Goal: Task Accomplishment & Management: Manage account settings

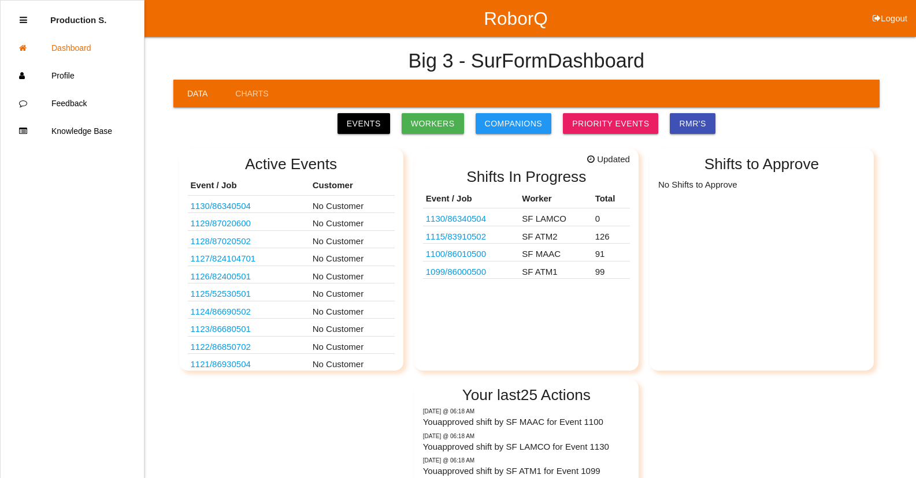
click at [479, 221] on link "1130 / 86340504" at bounding box center [456, 219] width 60 height 10
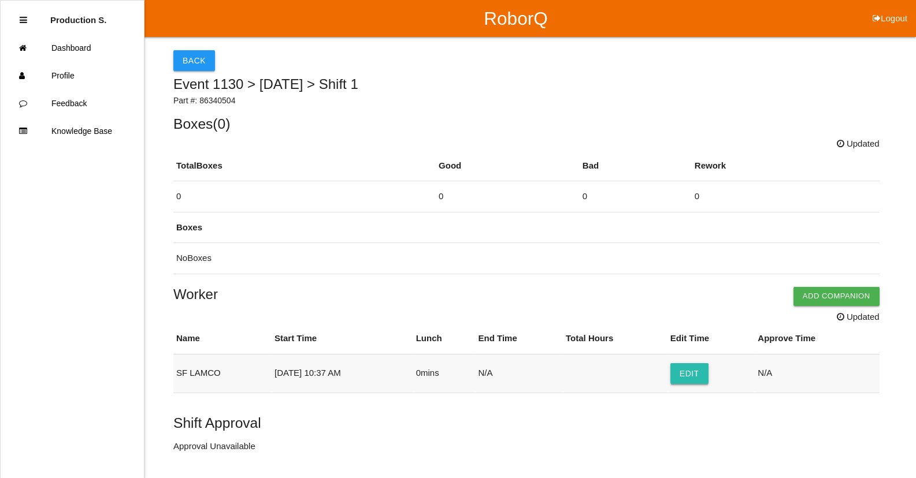
drag, startPoint x: 692, startPoint y: 371, endPoint x: 682, endPoint y: 376, distance: 10.6
click at [692, 372] on button "Edit" at bounding box center [689, 373] width 38 height 21
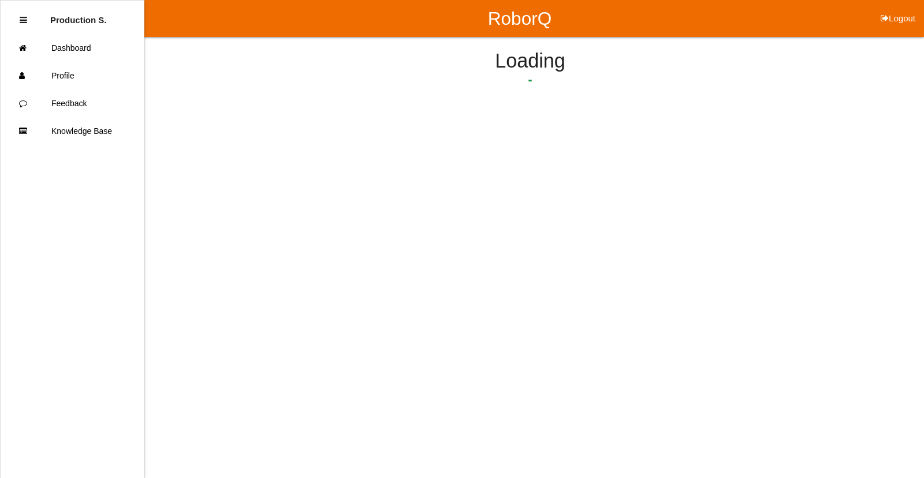
select select "10"
select select "37"
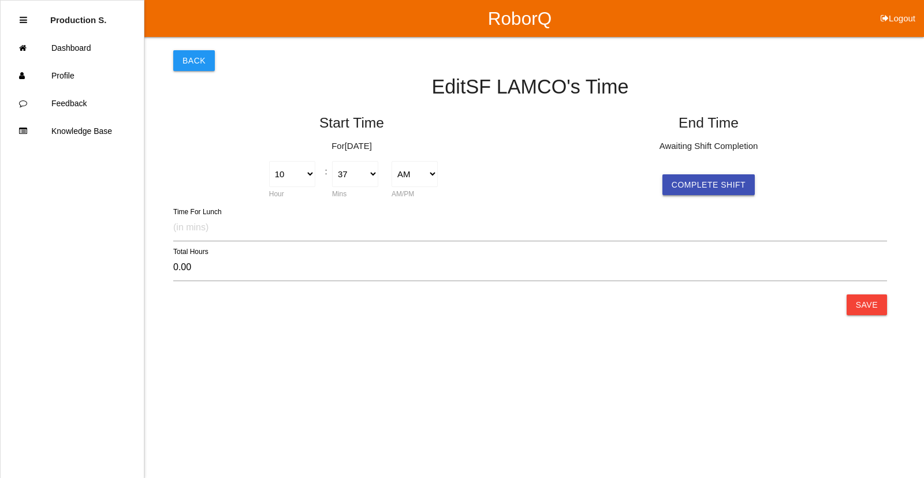
click at [729, 190] on button "Complete Shift" at bounding box center [709, 184] width 92 height 21
type input "5.73"
select select "4"
select select "21"
select select "2"
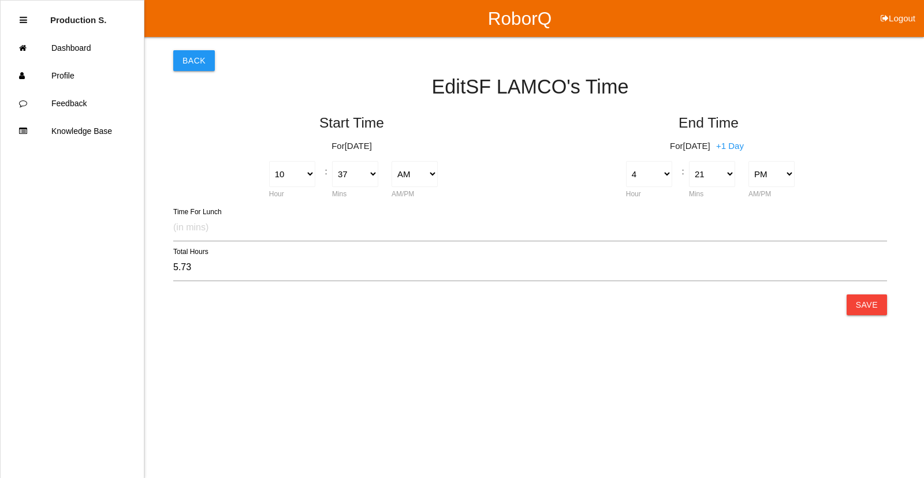
drag, startPoint x: 867, startPoint y: 311, endPoint x: 884, endPoint y: 177, distance: 135.1
click at [867, 304] on button "Save" at bounding box center [867, 305] width 40 height 21
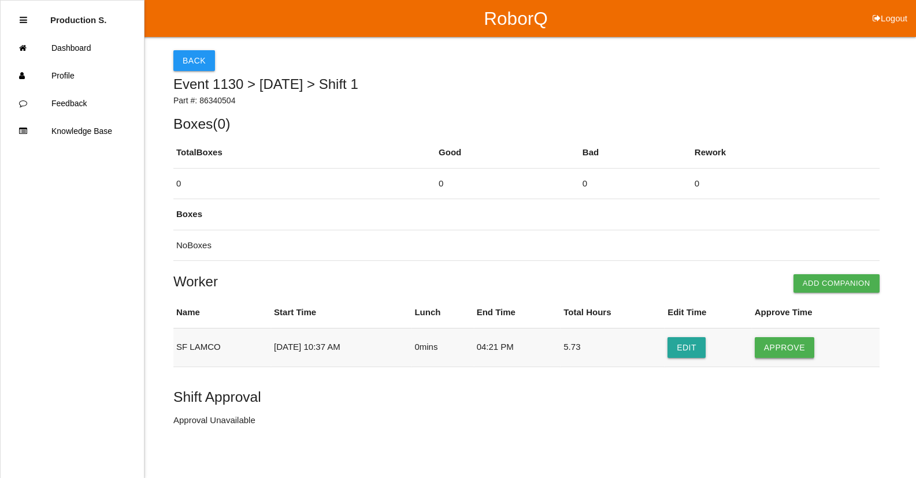
click at [778, 347] on button "Approve" at bounding box center [785, 347] width 60 height 21
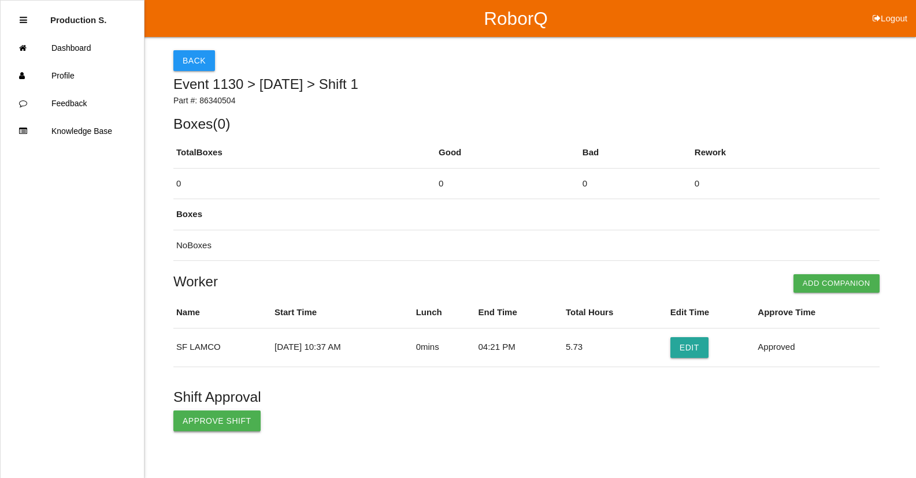
click at [214, 427] on button "Approve Shift" at bounding box center [216, 421] width 87 height 21
click at [196, 64] on button "Back" at bounding box center [194, 60] width 42 height 21
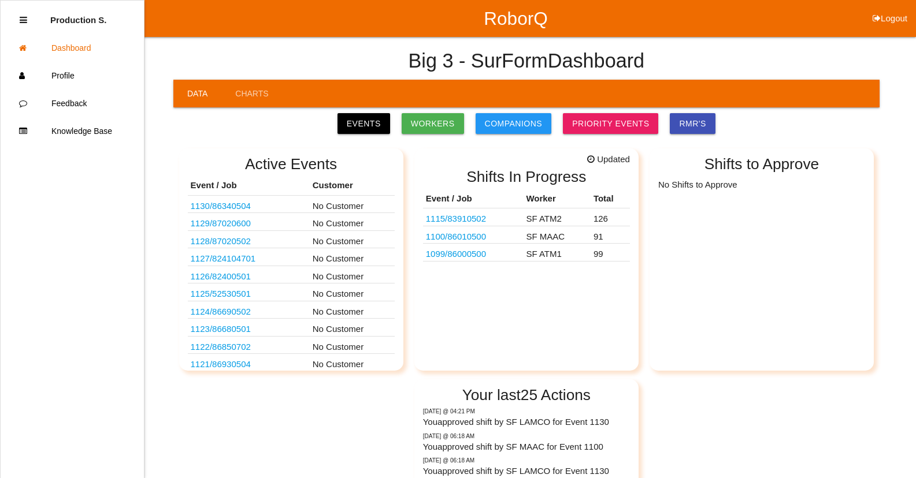
click at [482, 218] on link "1115 / 83910502" at bounding box center [456, 219] width 60 height 10
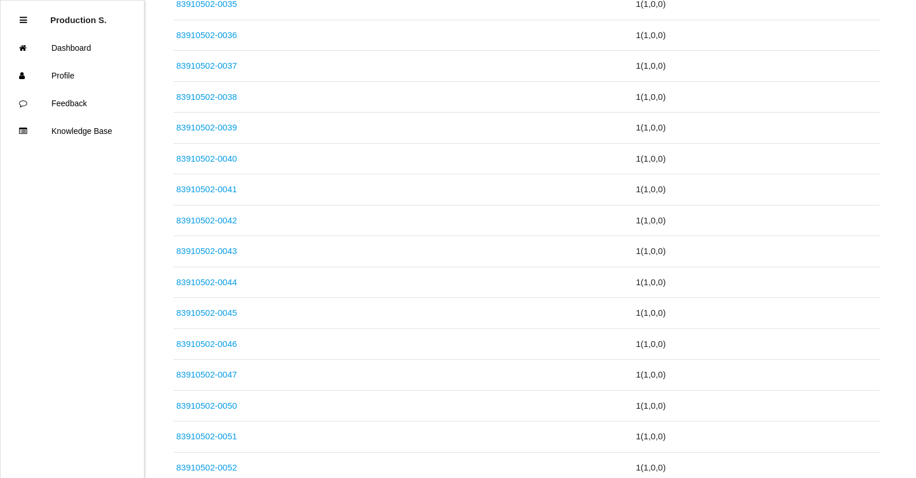
scroll to position [3897, 0]
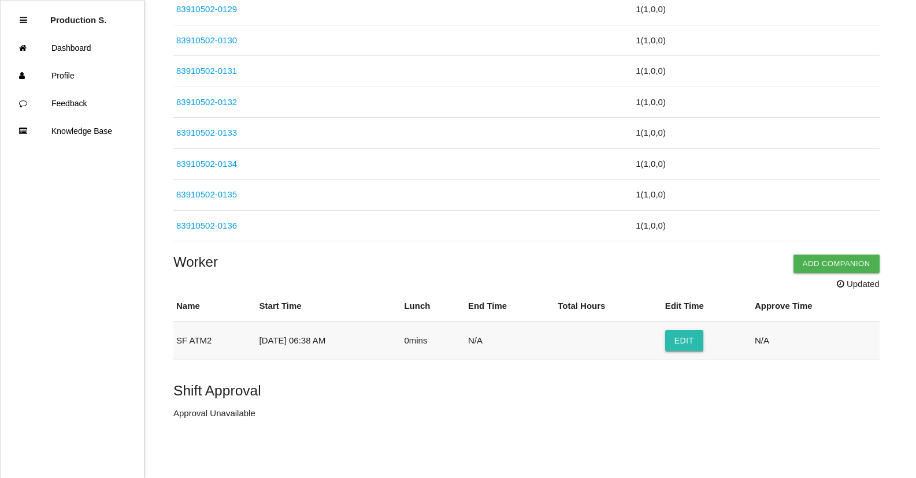
click at [685, 336] on button "Edit" at bounding box center [684, 341] width 38 height 21
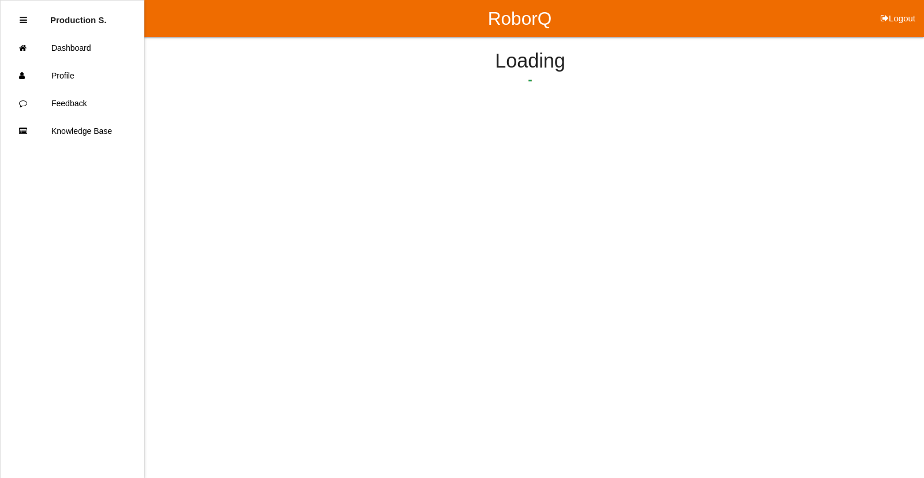
select select "6"
select select "38"
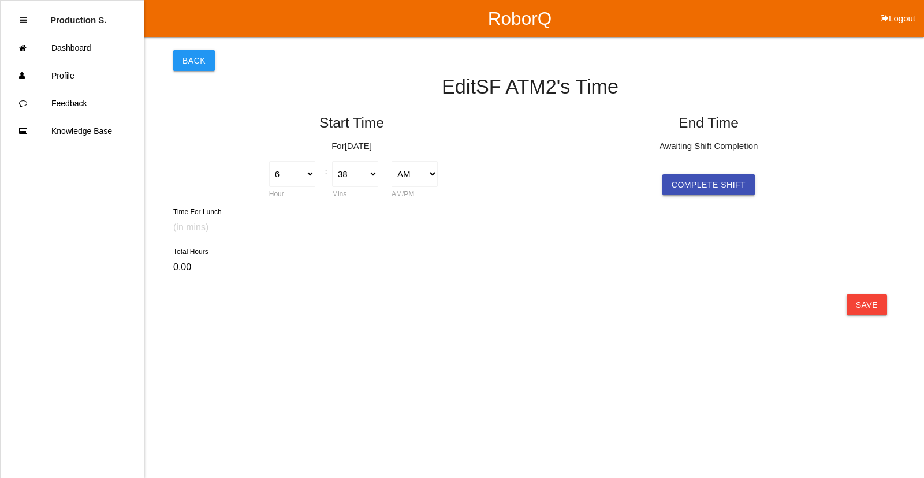
click at [677, 182] on button "Complete Shift" at bounding box center [709, 184] width 92 height 21
type input "9.72"
select select "4"
select select "21"
select select "2"
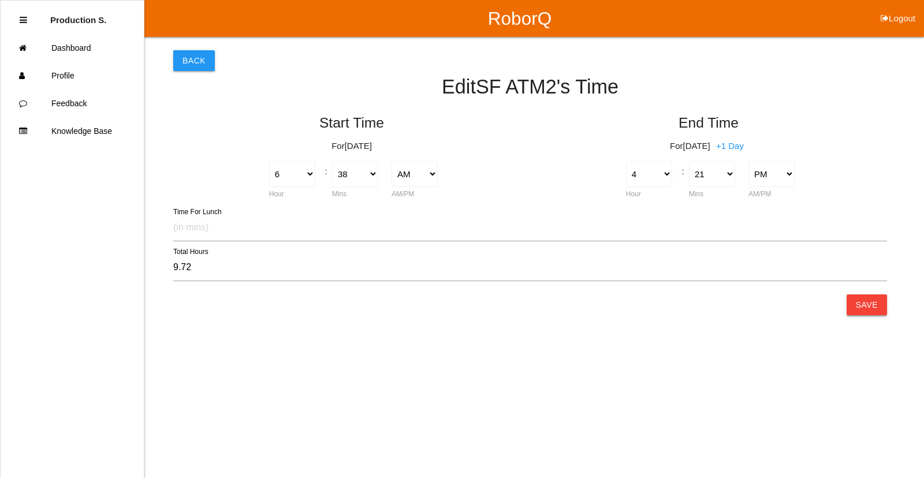
click at [865, 303] on button "Save" at bounding box center [867, 305] width 40 height 21
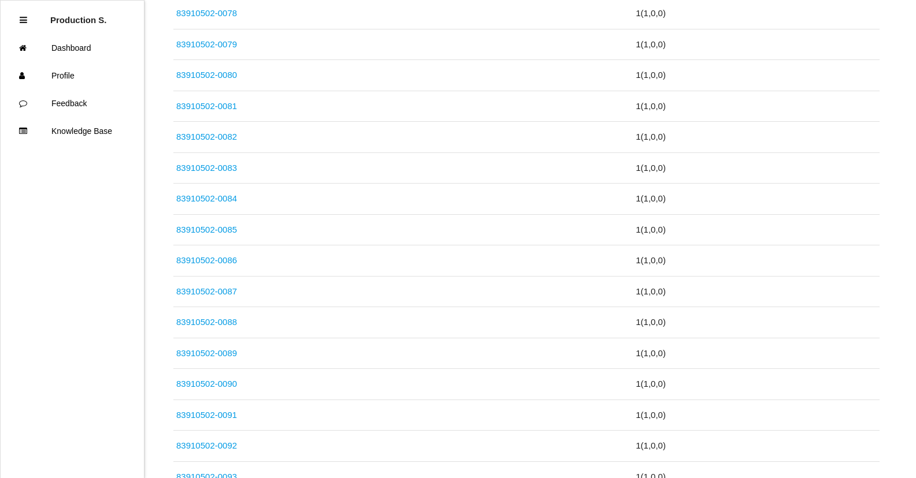
scroll to position [3871, 0]
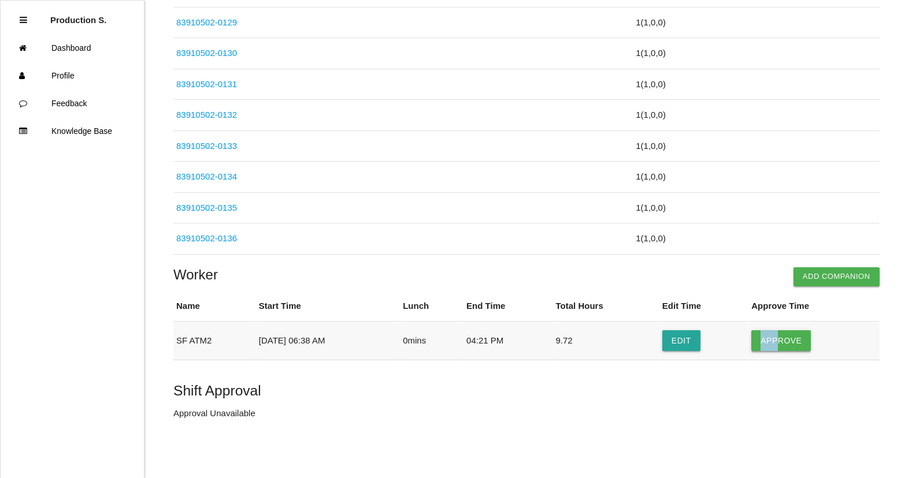
click at [783, 333] on td "Approve" at bounding box center [813, 341] width 131 height 39
drag, startPoint x: 783, startPoint y: 333, endPoint x: 781, endPoint y: 340, distance: 6.6
click at [781, 340] on button "Approve" at bounding box center [781, 341] width 60 height 21
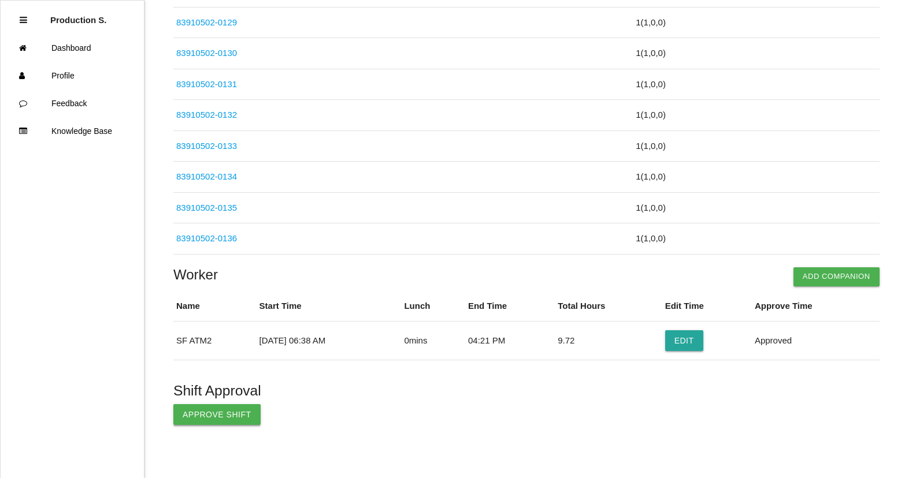
click at [214, 417] on button "Approve Shift" at bounding box center [216, 414] width 87 height 21
click at [209, 417] on p "Shift Approved By Production Shifts" at bounding box center [526, 413] width 706 height 13
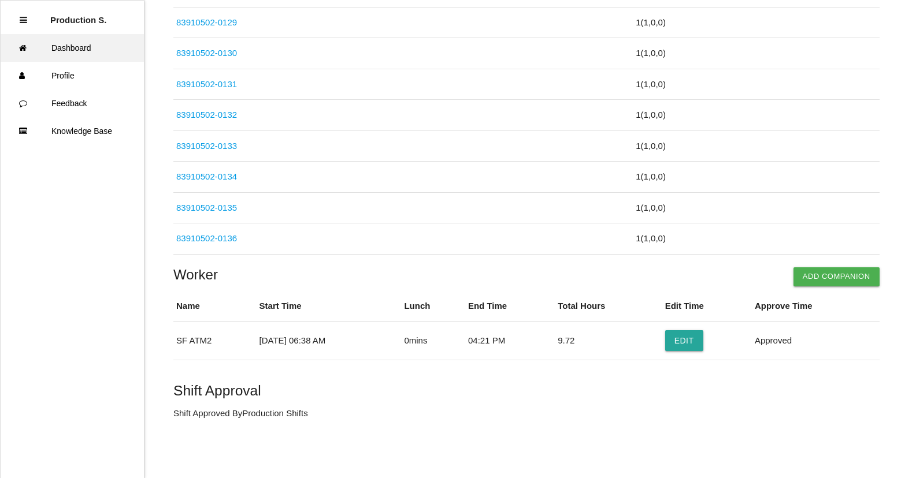
click at [105, 54] on link "Dashboard" at bounding box center [72, 48] width 143 height 28
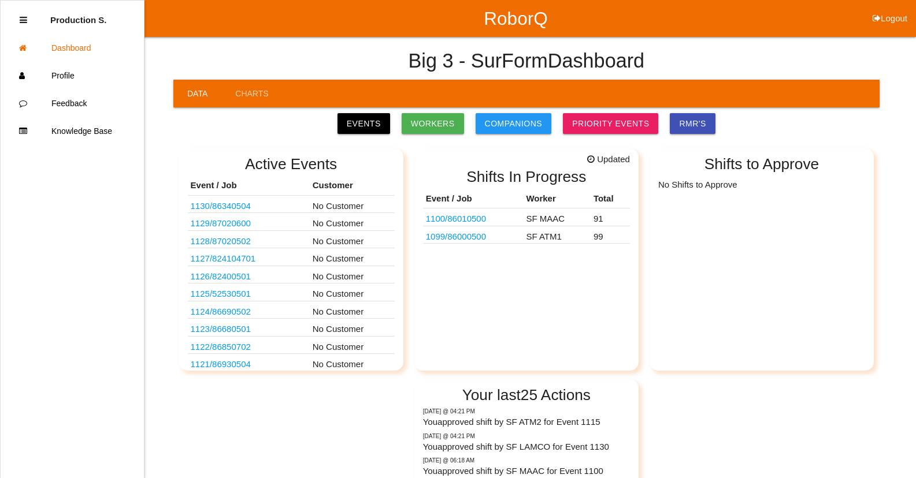
click at [451, 216] on link "1100 / 86010500" at bounding box center [456, 219] width 60 height 10
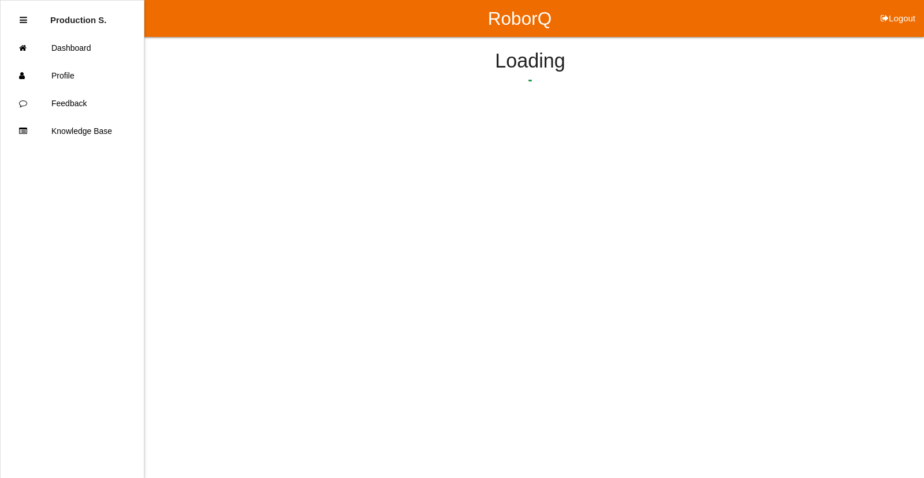
click at [451, 170] on html "RoborQ Logout Production S. Dashboard Profile Feedback Knowledge Base Loading" at bounding box center [462, 85] width 924 height 170
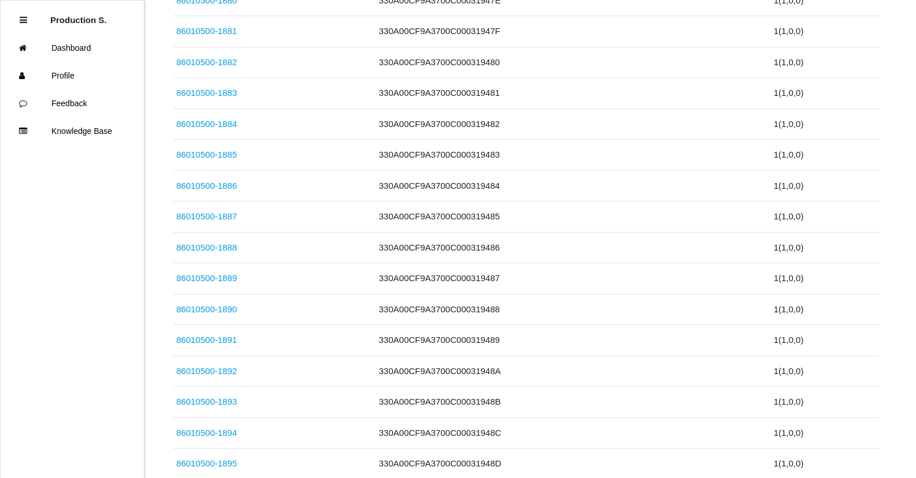
scroll to position [2814, 0]
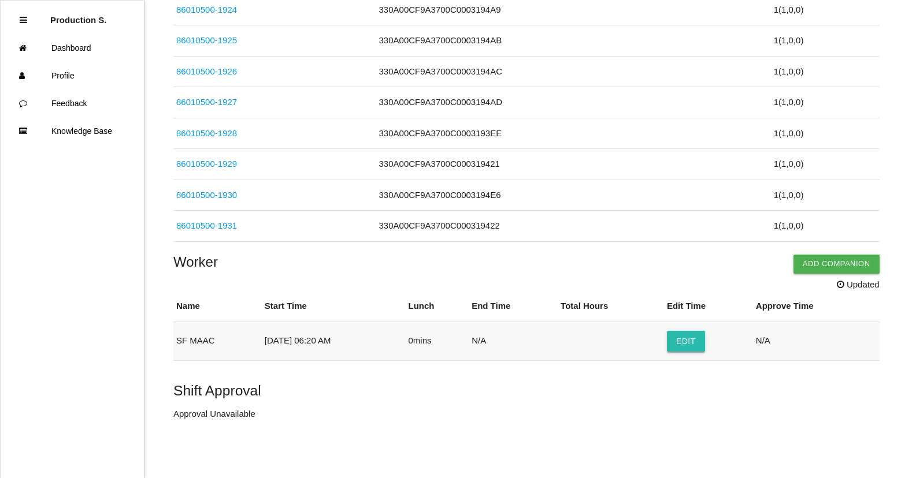
click at [695, 336] on button "Edit" at bounding box center [686, 341] width 38 height 21
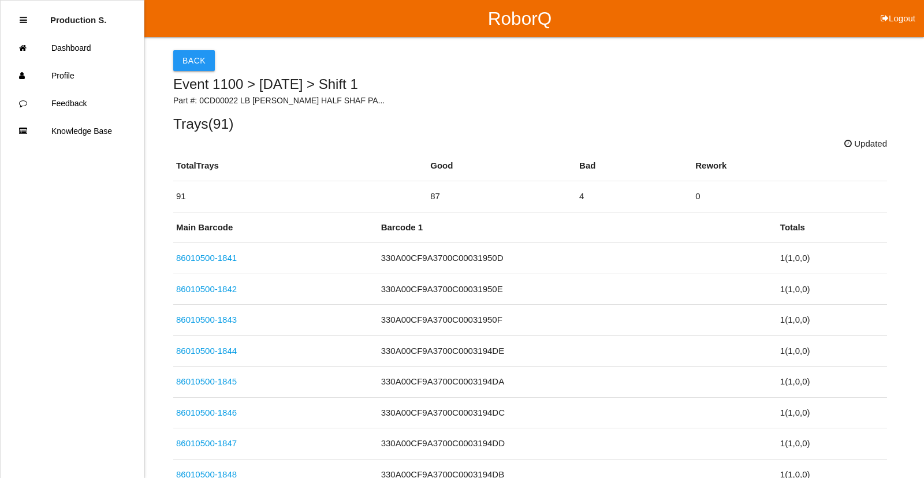
select select "6"
select select "20"
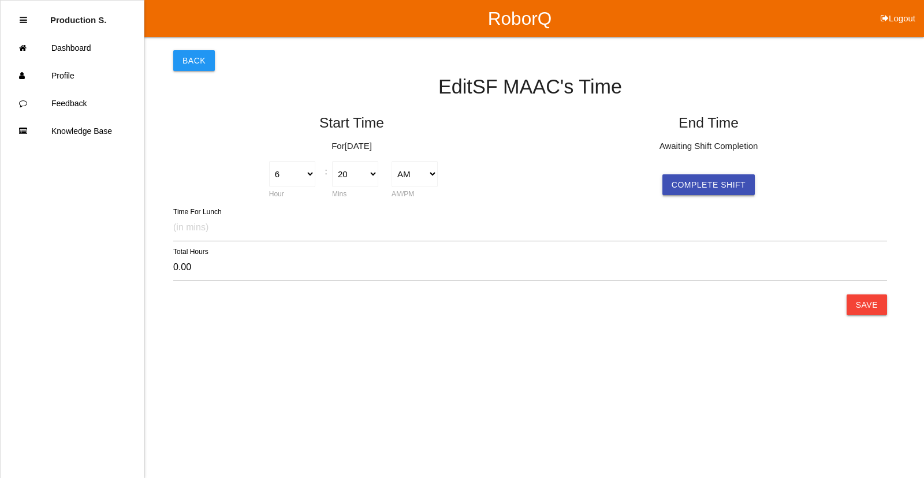
click at [714, 184] on button "Complete Shift" at bounding box center [709, 184] width 92 height 21
type input "10.02"
select select "4"
select select "21"
select select "2"
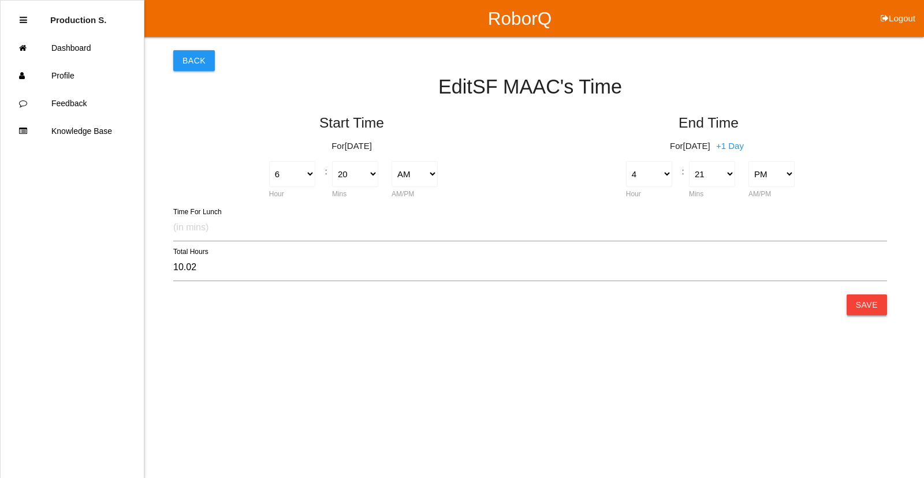
click at [871, 313] on button "Save" at bounding box center [867, 305] width 40 height 21
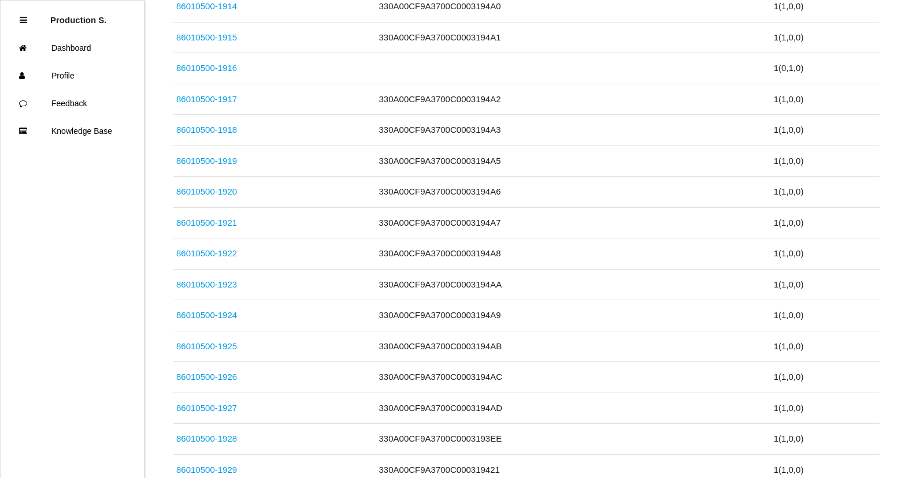
scroll to position [2788, 0]
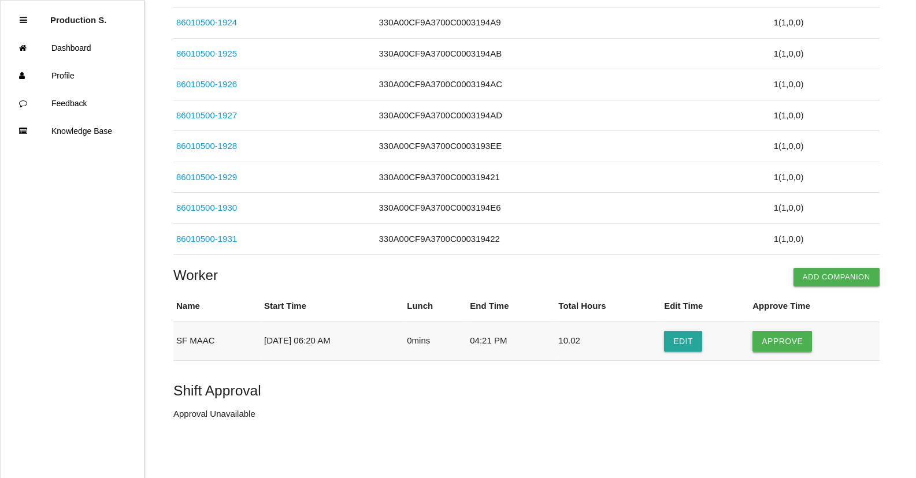
click at [785, 350] on button "Approve" at bounding box center [782, 341] width 60 height 21
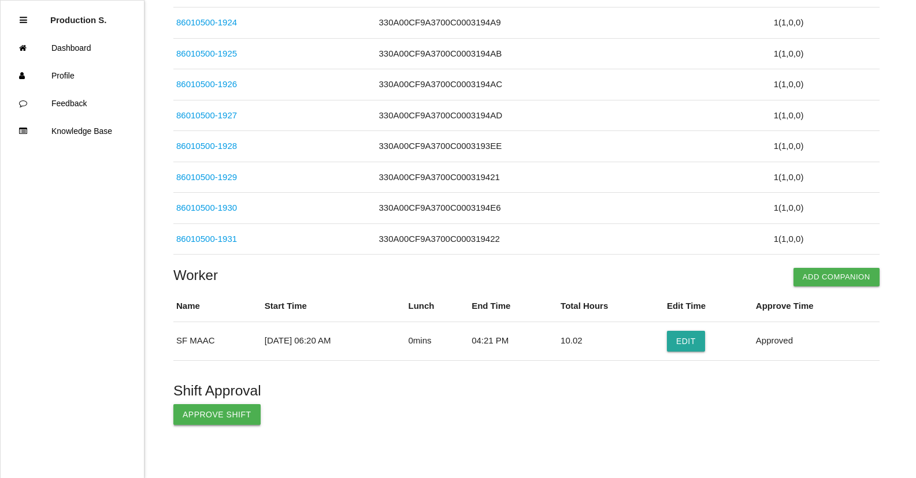
click at [200, 423] on button "Approve Shift" at bounding box center [216, 414] width 87 height 21
click at [684, 340] on button "Edit" at bounding box center [686, 341] width 38 height 21
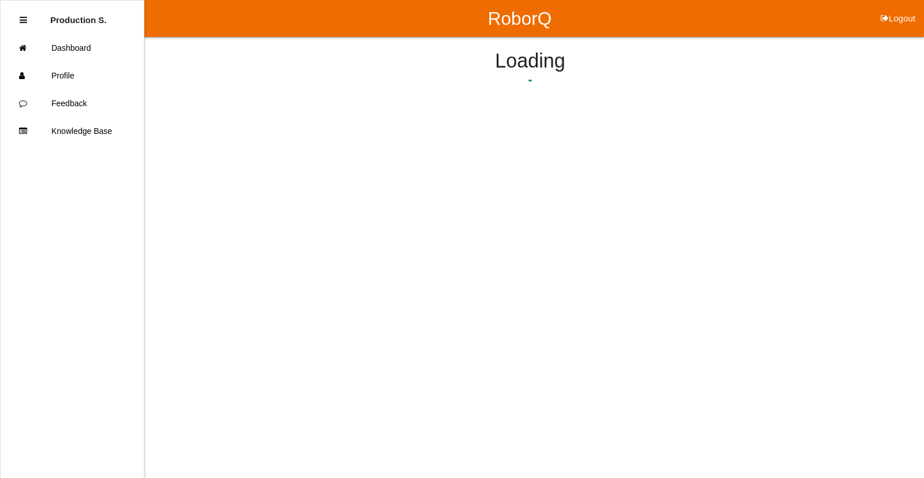
select select "6"
select select "20"
select select "4"
select select "21"
select select "2"
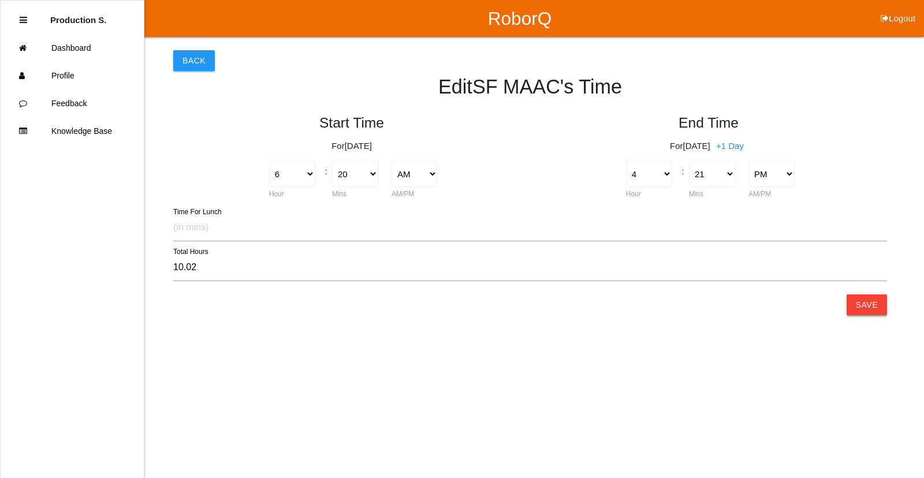
click at [855, 311] on button "Save" at bounding box center [867, 305] width 40 height 21
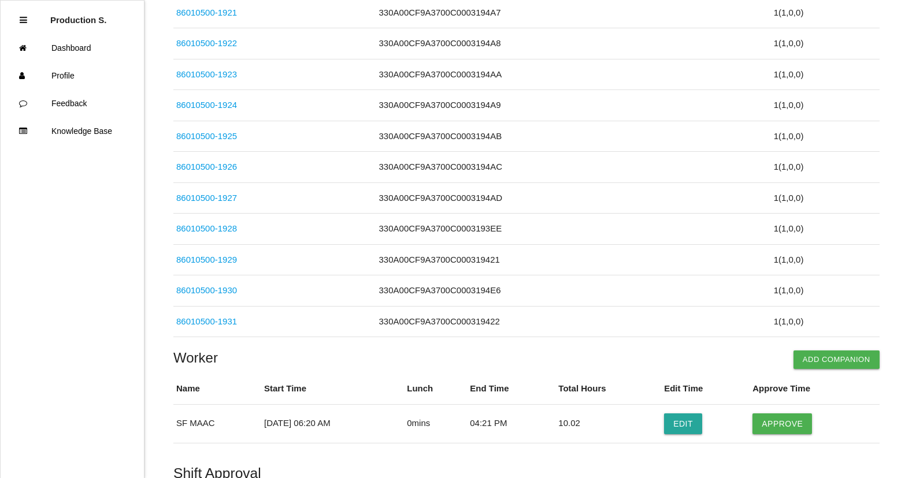
scroll to position [2788, 0]
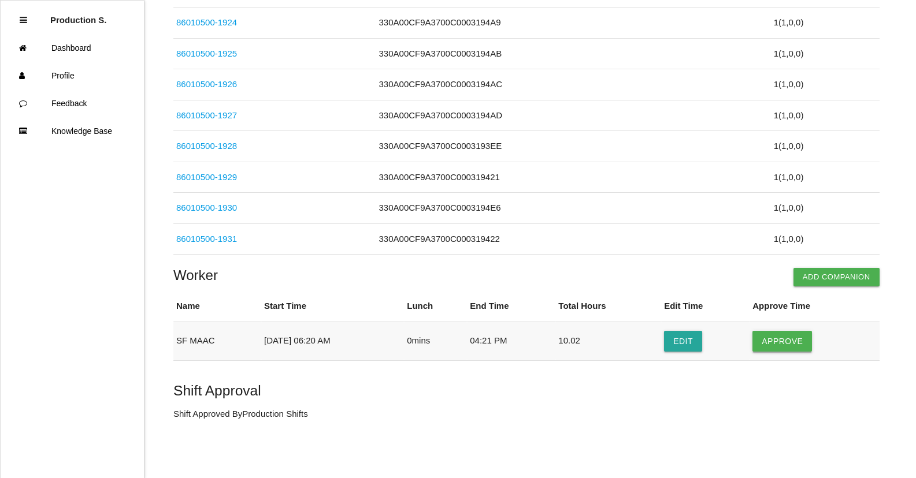
drag, startPoint x: 796, startPoint y: 337, endPoint x: 773, endPoint y: 346, distance: 24.7
click at [796, 337] on button "Approve" at bounding box center [782, 341] width 60 height 21
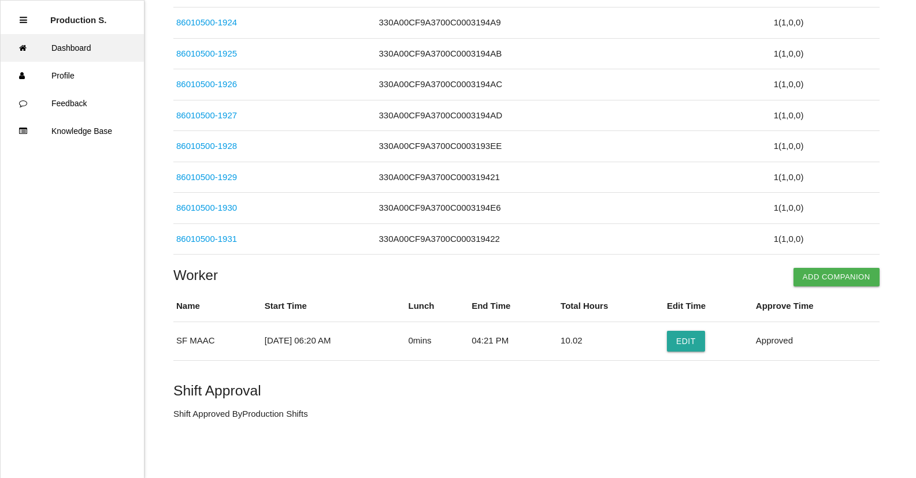
click at [98, 47] on link "Dashboard" at bounding box center [72, 48] width 143 height 28
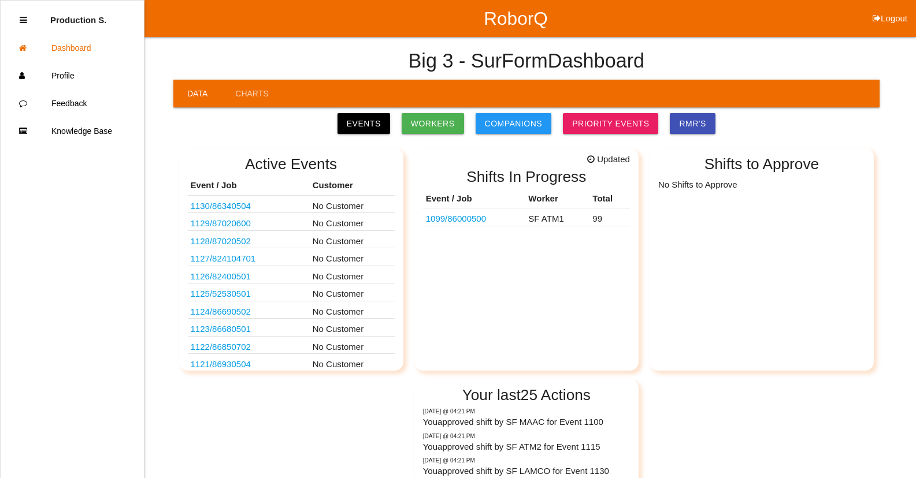
click at [473, 219] on link "1099 / 86000500" at bounding box center [456, 219] width 60 height 10
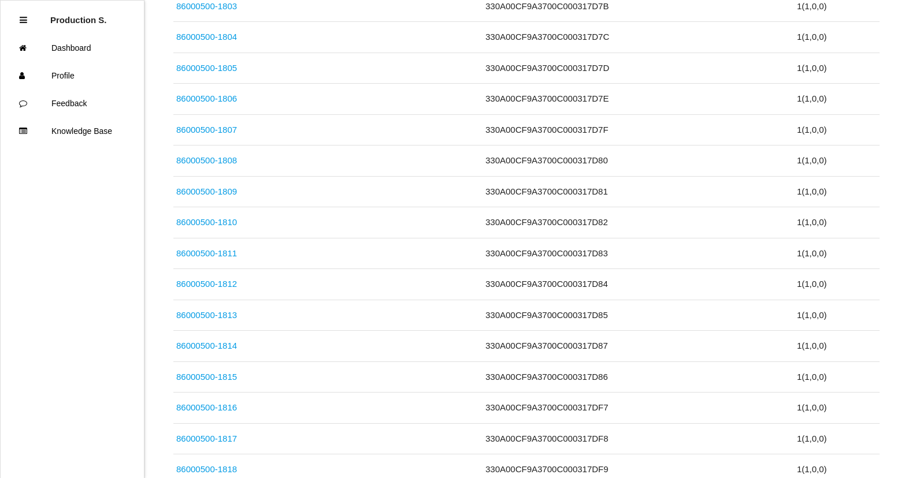
scroll to position [3062, 0]
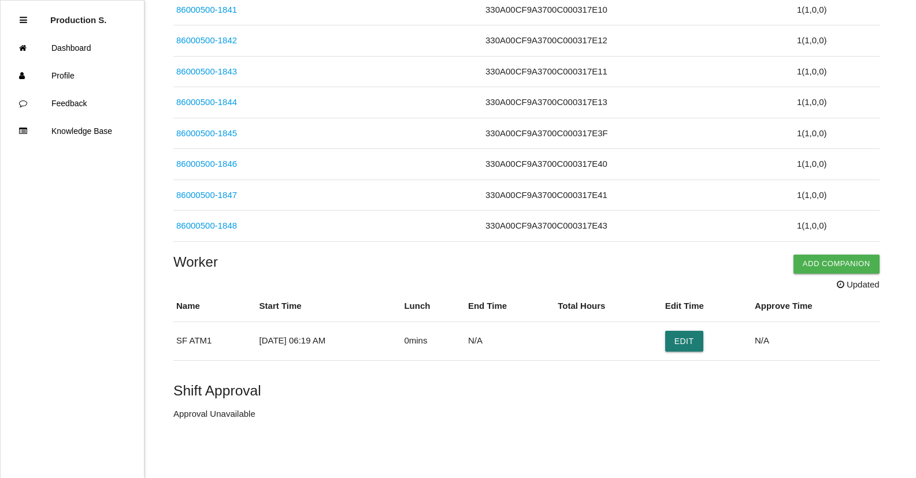
click at [690, 343] on button "Edit" at bounding box center [684, 341] width 38 height 21
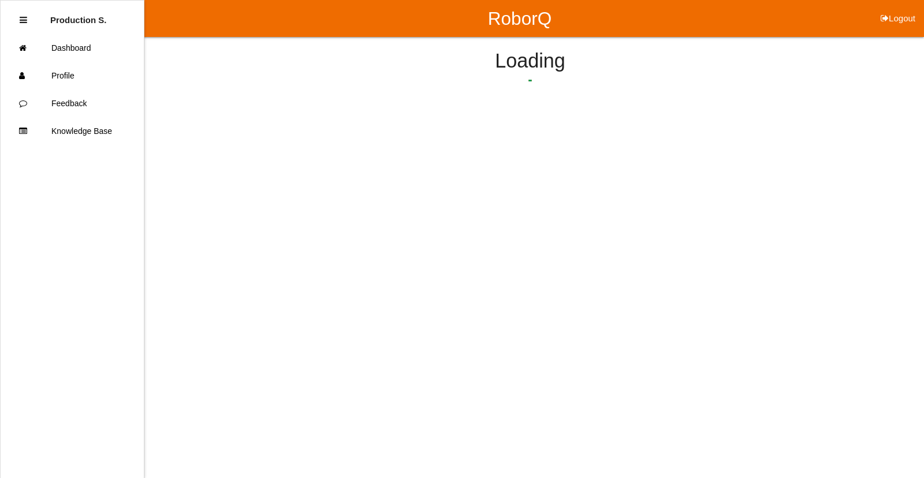
select select "6"
select select "19"
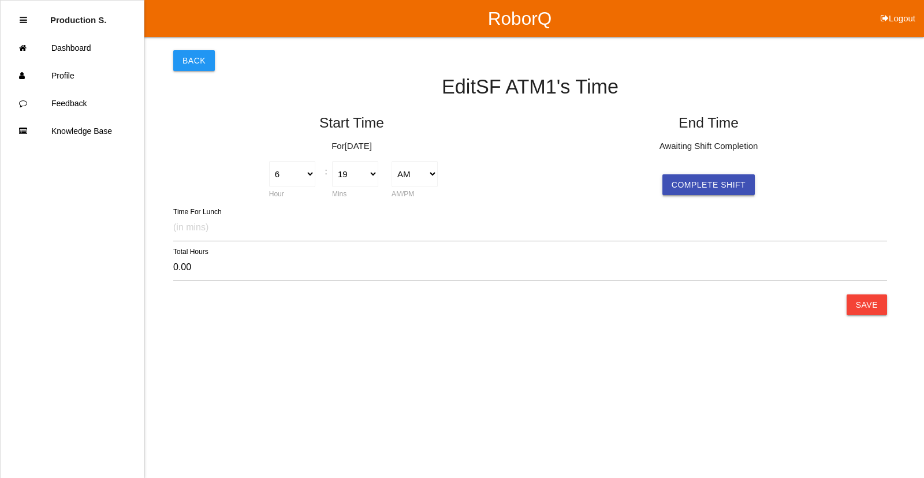
click at [731, 181] on button "Complete Shift" at bounding box center [709, 184] width 92 height 21
type input "10.08"
select select "4"
select select "24"
select select "2"
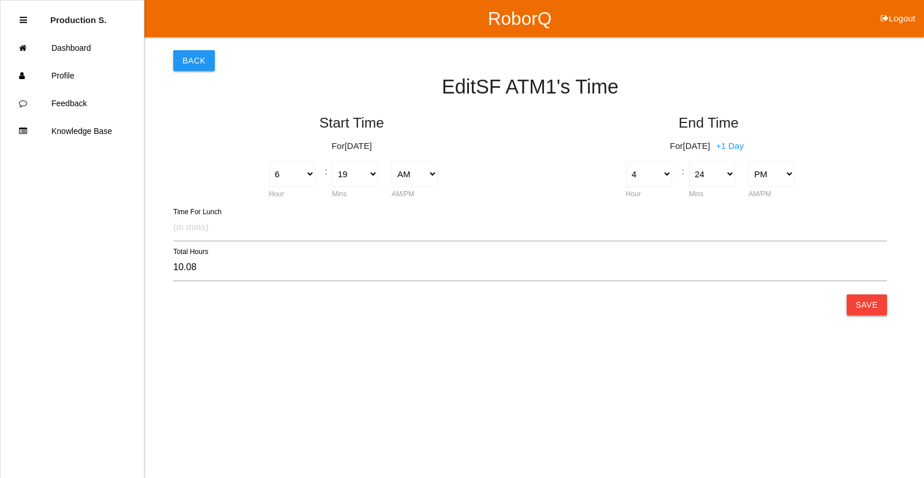
click at [864, 306] on button "Save" at bounding box center [867, 305] width 40 height 21
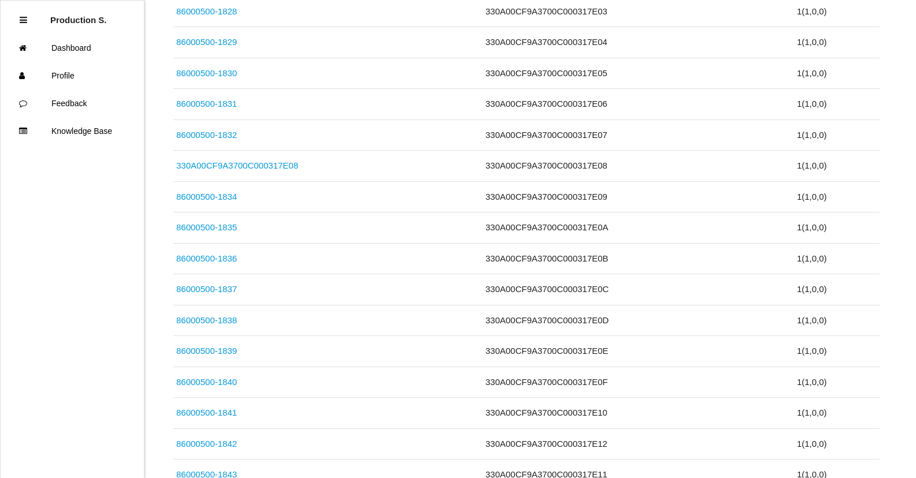
scroll to position [3036, 0]
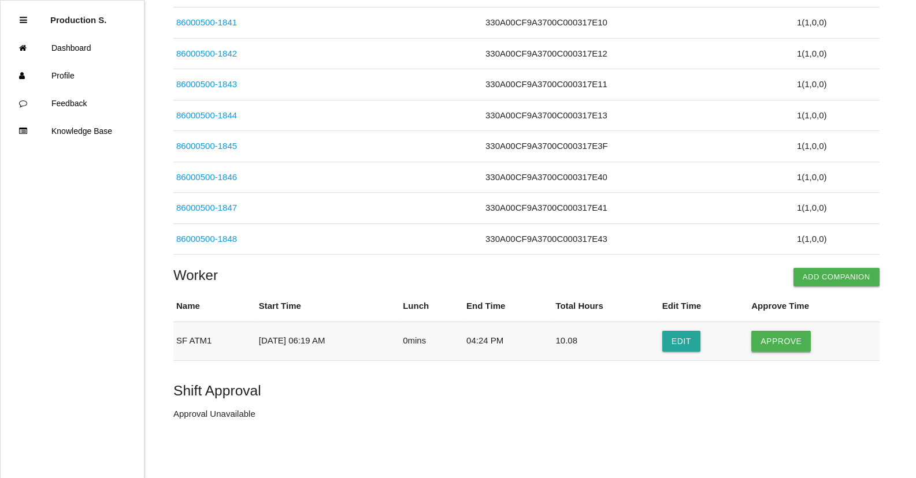
click at [792, 342] on button "Approve" at bounding box center [781, 341] width 60 height 21
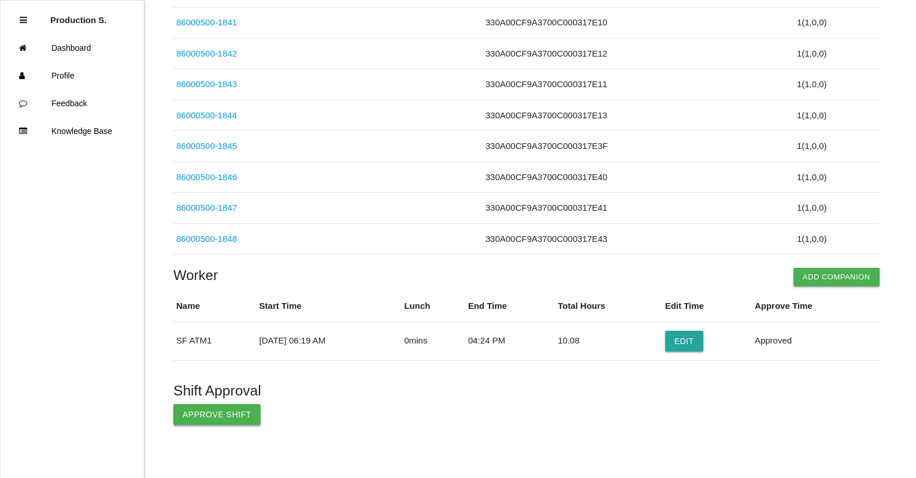
drag, startPoint x: 183, startPoint y: 421, endPoint x: 173, endPoint y: 408, distance: 16.1
click at [184, 420] on button "Approve Shift" at bounding box center [216, 414] width 87 height 21
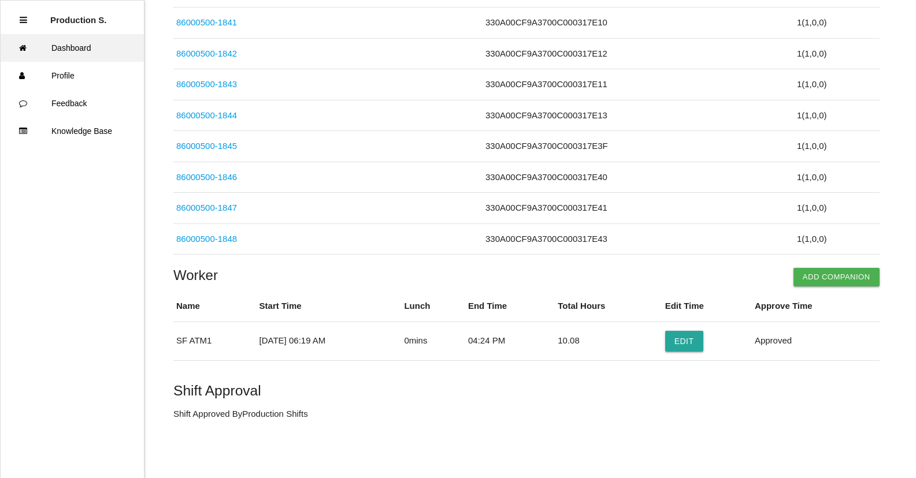
drag, startPoint x: 90, startPoint y: 42, endPoint x: 93, endPoint y: 57, distance: 15.9
click at [90, 42] on link "Dashboard" at bounding box center [72, 48] width 143 height 28
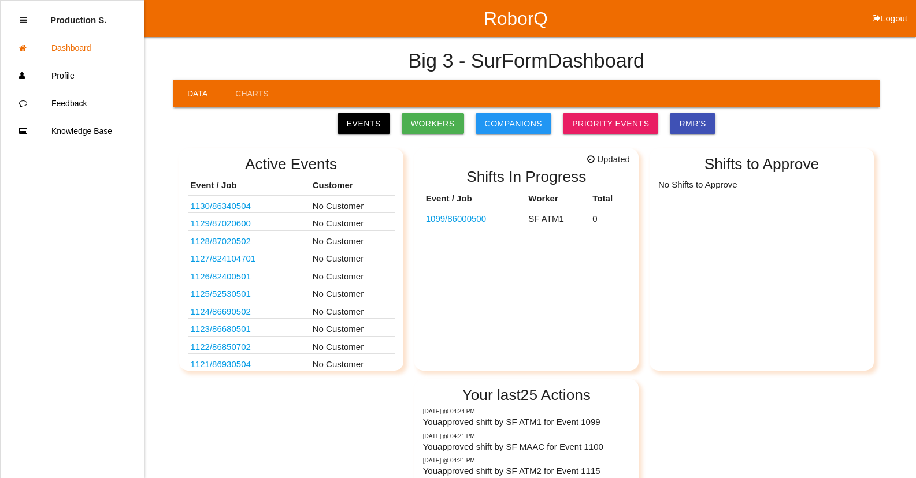
click at [493, 222] on td "1099 / 86000500" at bounding box center [474, 218] width 103 height 18
click at [484, 220] on link "1099 / 86000500" at bounding box center [456, 219] width 60 height 10
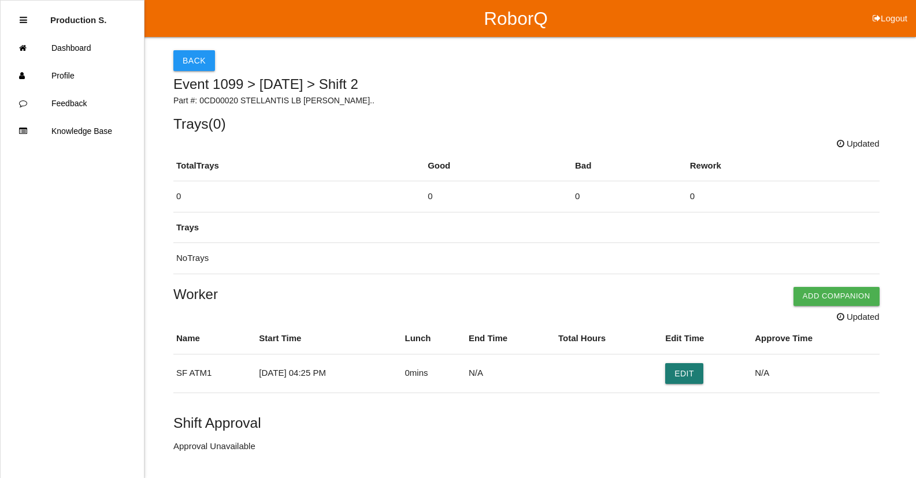
click at [682, 378] on button "Edit" at bounding box center [684, 373] width 38 height 21
select select "4"
select select "25"
select select "2"
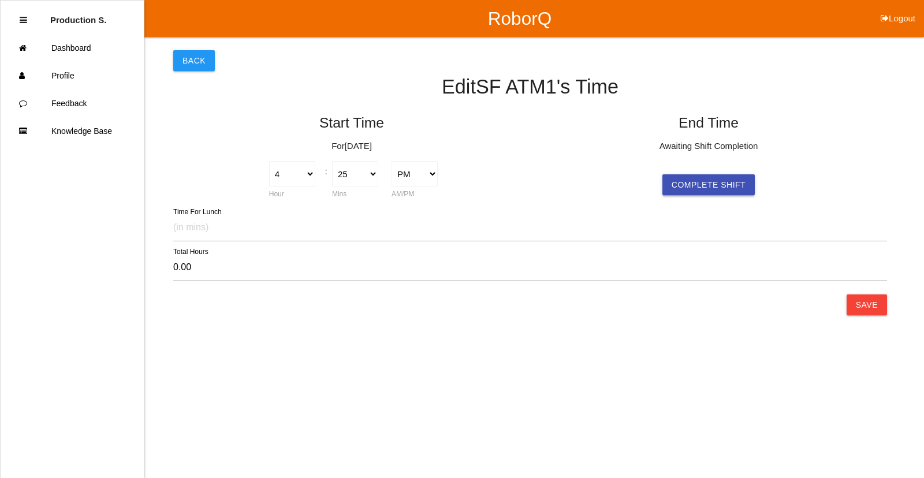
click at [723, 195] on button "Complete Shift" at bounding box center [709, 184] width 92 height 21
type input "0.02"
select select "4"
select select "26"
select select "2"
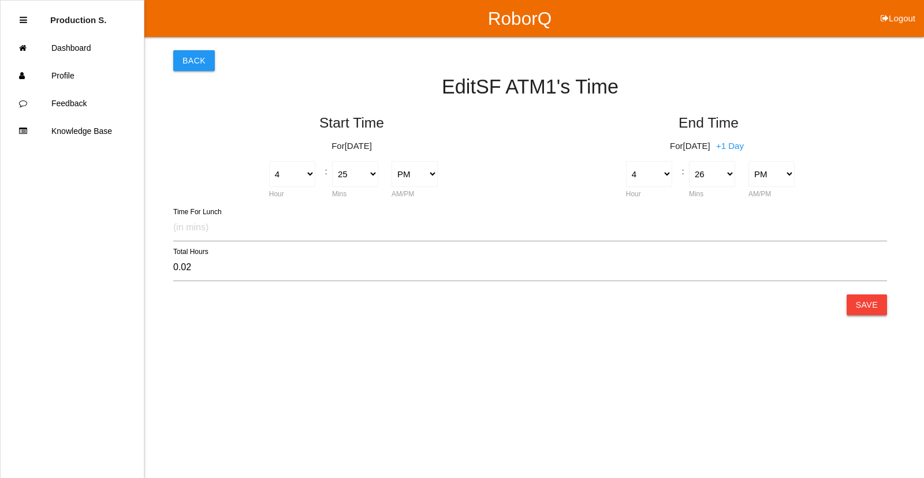
click at [879, 301] on button "Save" at bounding box center [867, 305] width 40 height 21
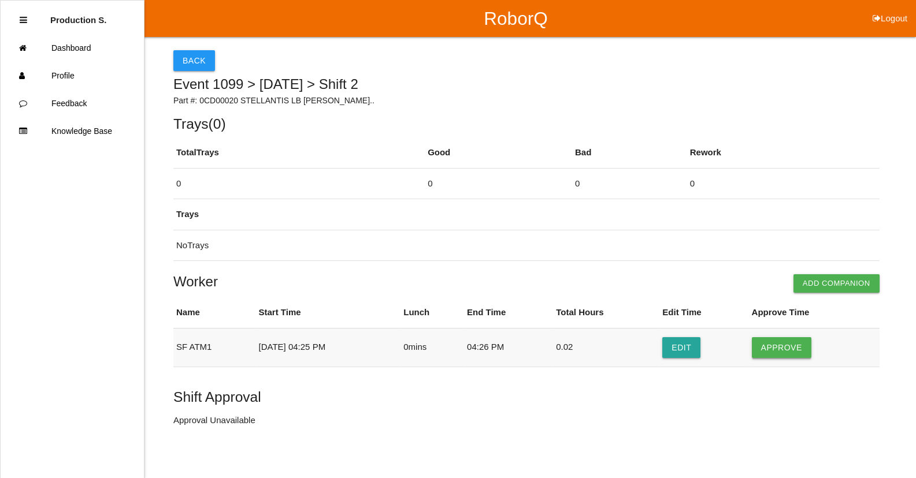
click at [778, 355] on button "Approve" at bounding box center [782, 347] width 60 height 21
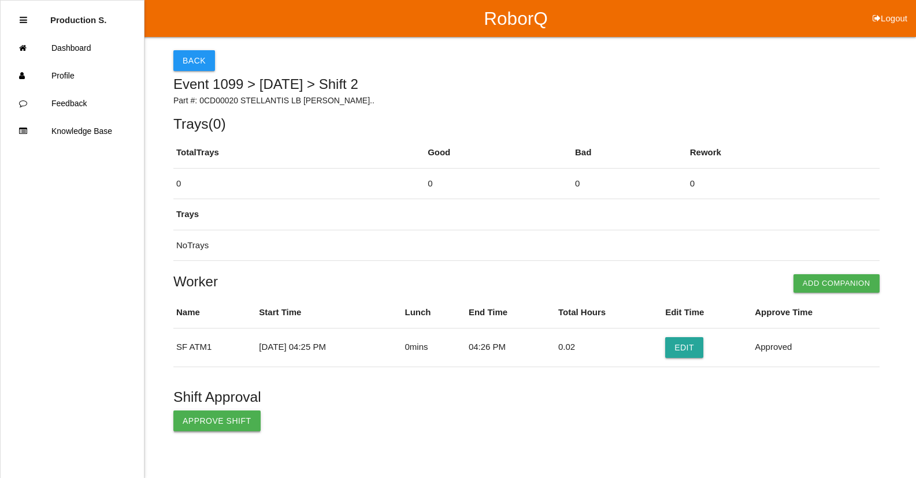
click at [212, 420] on button "Approve Shift" at bounding box center [216, 421] width 87 height 21
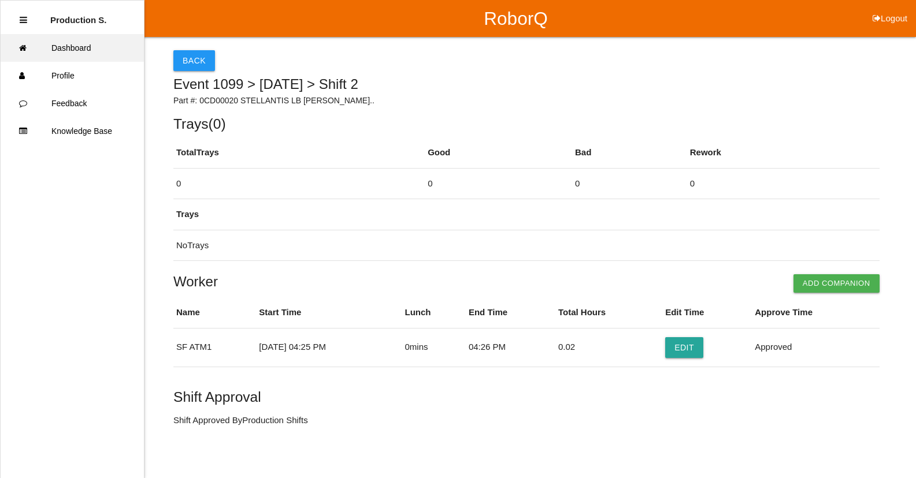
click at [88, 54] on link "Dashboard" at bounding box center [72, 48] width 143 height 28
